Goal: Information Seeking & Learning: Learn about a topic

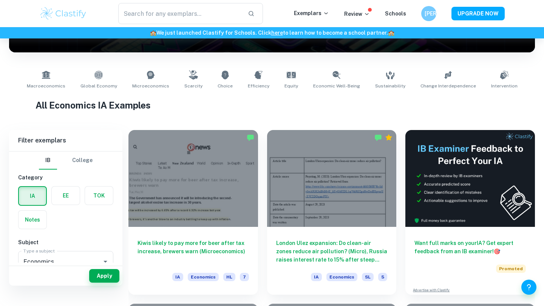
scroll to position [63, 0]
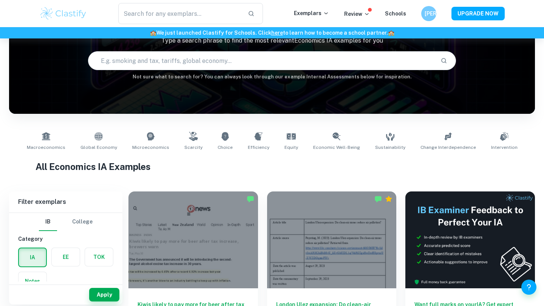
click at [253, 64] on input "text" at bounding box center [261, 60] width 346 height 21
type input "ㅡ"
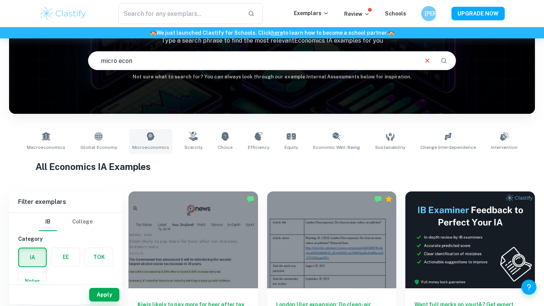
type input "micro econ"
click at [154, 139] on icon at bounding box center [150, 136] width 8 height 8
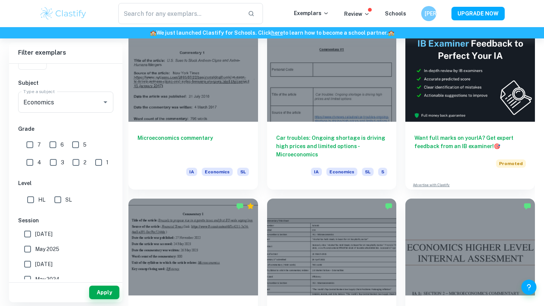
scroll to position [229, 0]
click at [34, 145] on input "7" at bounding box center [29, 144] width 15 height 15
checkbox input "true"
click at [59, 200] on input "SL" at bounding box center [57, 199] width 15 height 15
checkbox input "true"
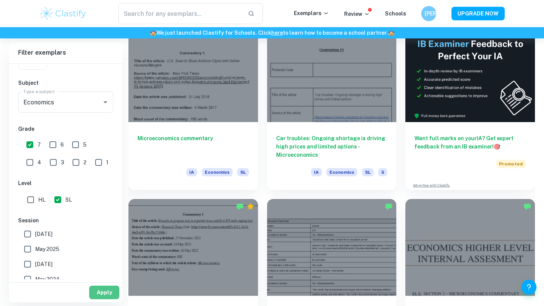
click at [100, 297] on button "Apply" at bounding box center [104, 293] width 30 height 14
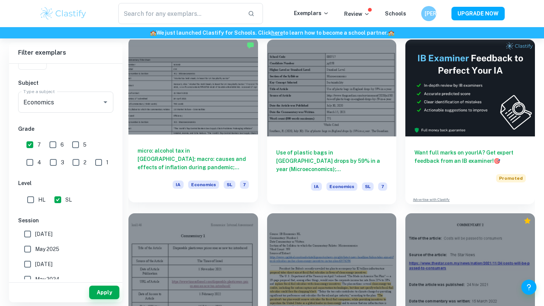
scroll to position [197, 0]
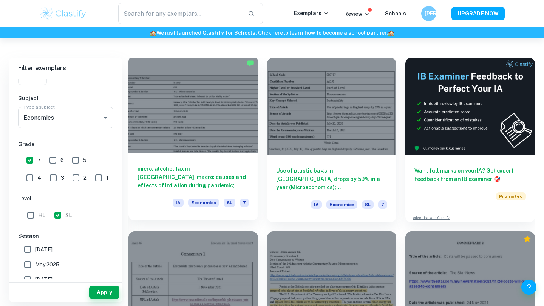
click at [167, 175] on h6 "micro: alcohol tax in [GEOGRAPHIC_DATA]; macro: causes and effects of inflation…" at bounding box center [192, 177] width 111 height 25
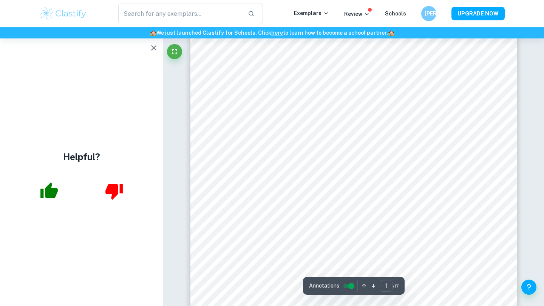
scroll to position [108, 0]
click at [155, 46] on icon "button" at bounding box center [153, 47] width 5 height 5
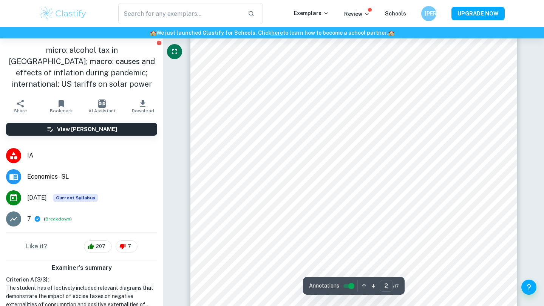
scroll to position [582, 0]
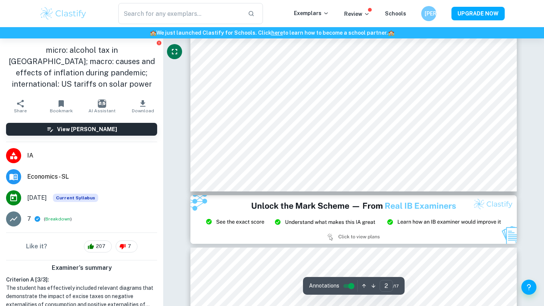
type input "3"
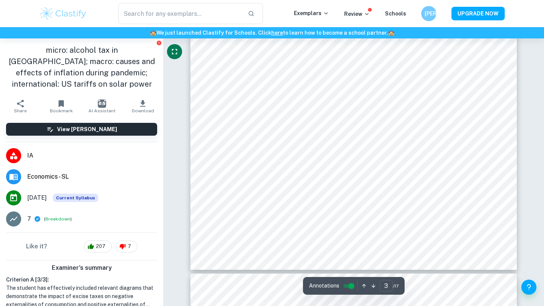
scroll to position [1156, 0]
